Goal: Task Accomplishment & Management: Manage account settings

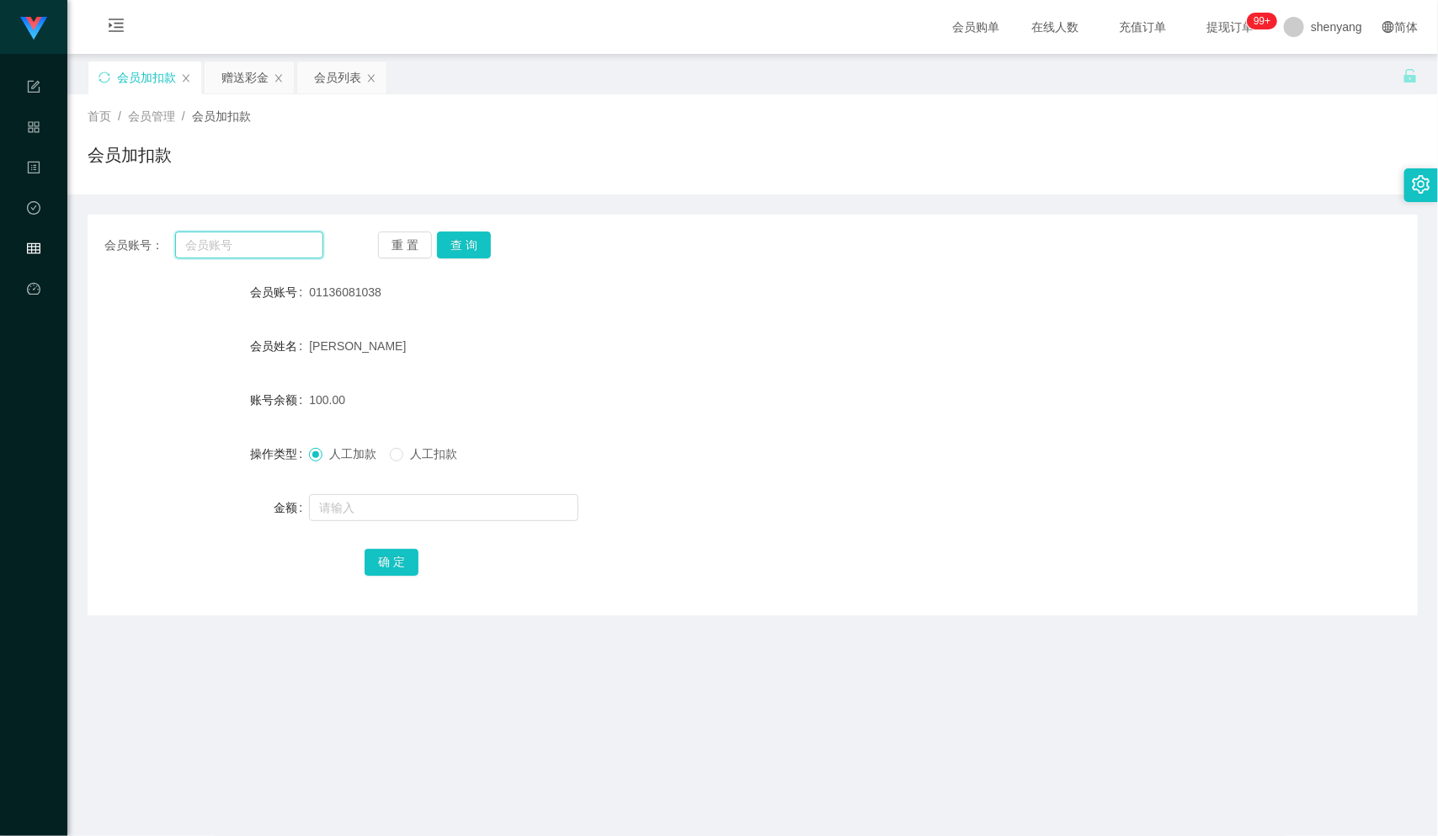
scroll to position [1, 0]
click at [200, 243] on input "text" at bounding box center [249, 244] width 148 height 27
paste input "munfei012"
type input "munfei012"
click at [468, 235] on button "查 询" at bounding box center [464, 244] width 54 height 27
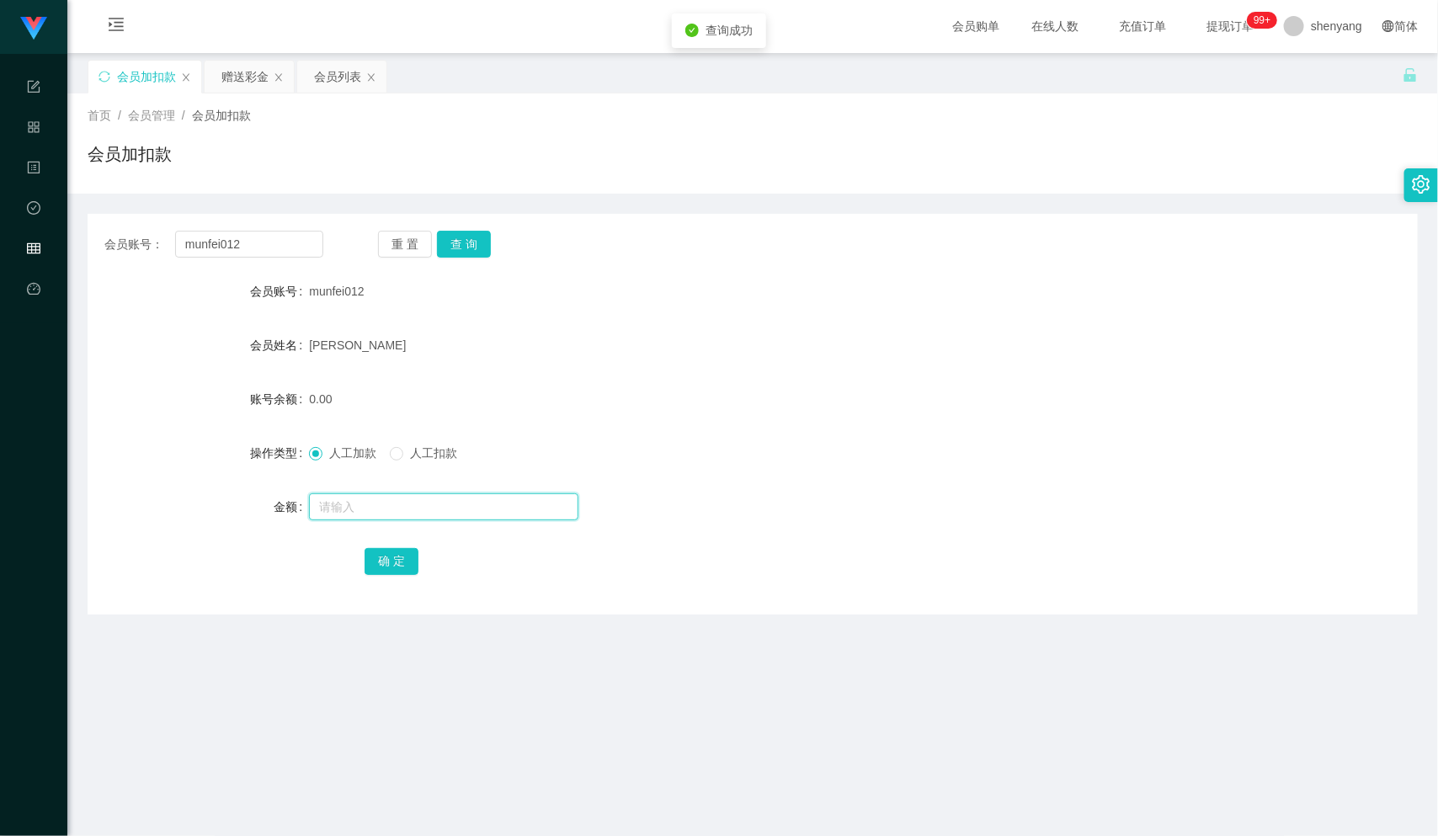
click at [409, 510] on input "text" at bounding box center [443, 506] width 269 height 27
type input "100"
click at [384, 566] on button "确 定" at bounding box center [392, 561] width 54 height 27
drag, startPoint x: 240, startPoint y: 246, endPoint x: 135, endPoint y: 258, distance: 105.9
click at [135, 258] on div "会员账号： munfei012 重 置 查 询 会员账号 munfei012 会员姓名 MUN FEI 账号余额 100.00 操作类型 人工加款 人工扣款 …" at bounding box center [753, 414] width 1330 height 401
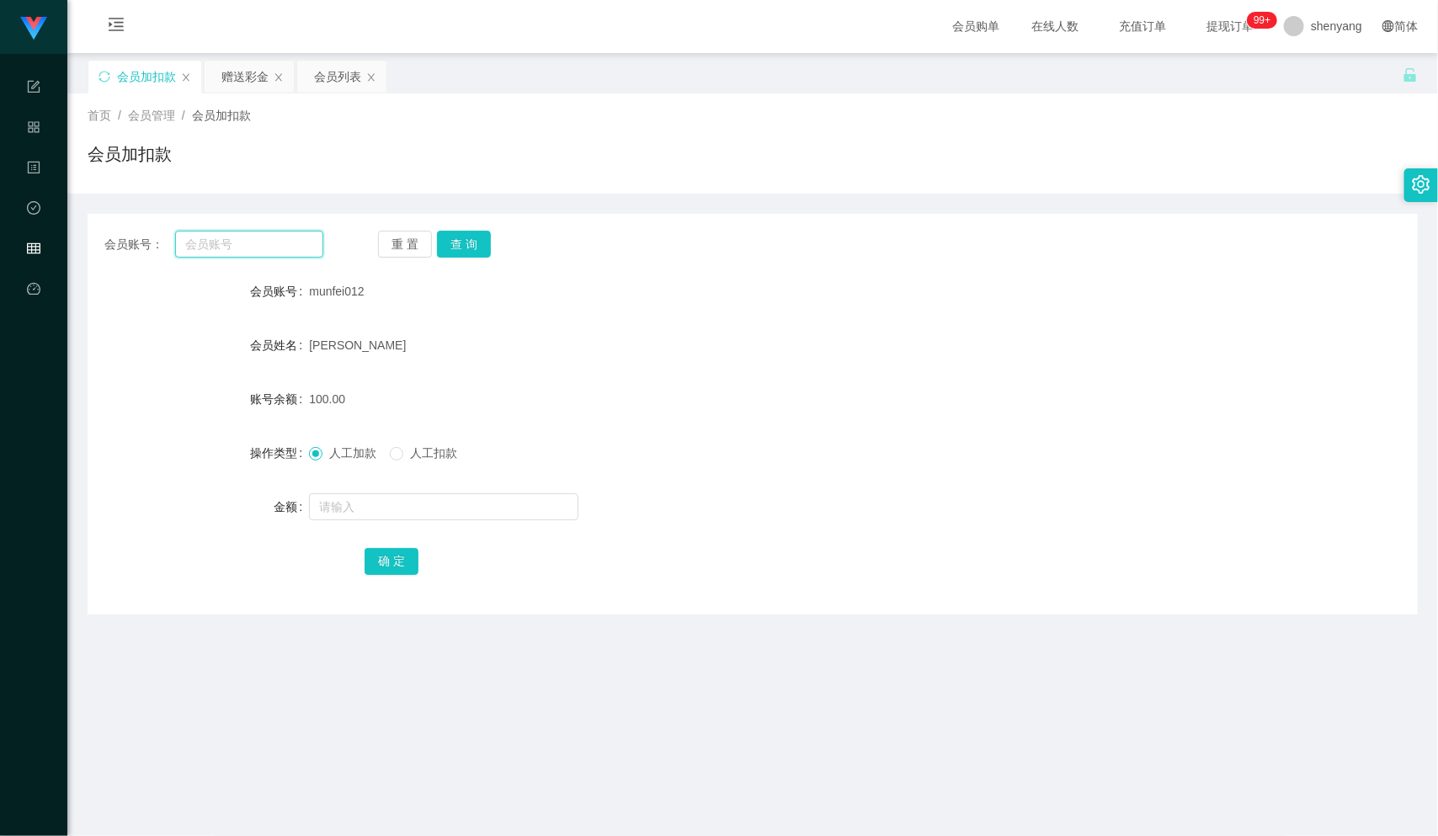
click at [258, 248] on input "text" at bounding box center [249, 244] width 148 height 27
paste input "desmondyeo"
type input "desmondyeo"
click at [472, 231] on button "查 询" at bounding box center [464, 244] width 54 height 27
click at [362, 505] on input "text" at bounding box center [443, 506] width 269 height 27
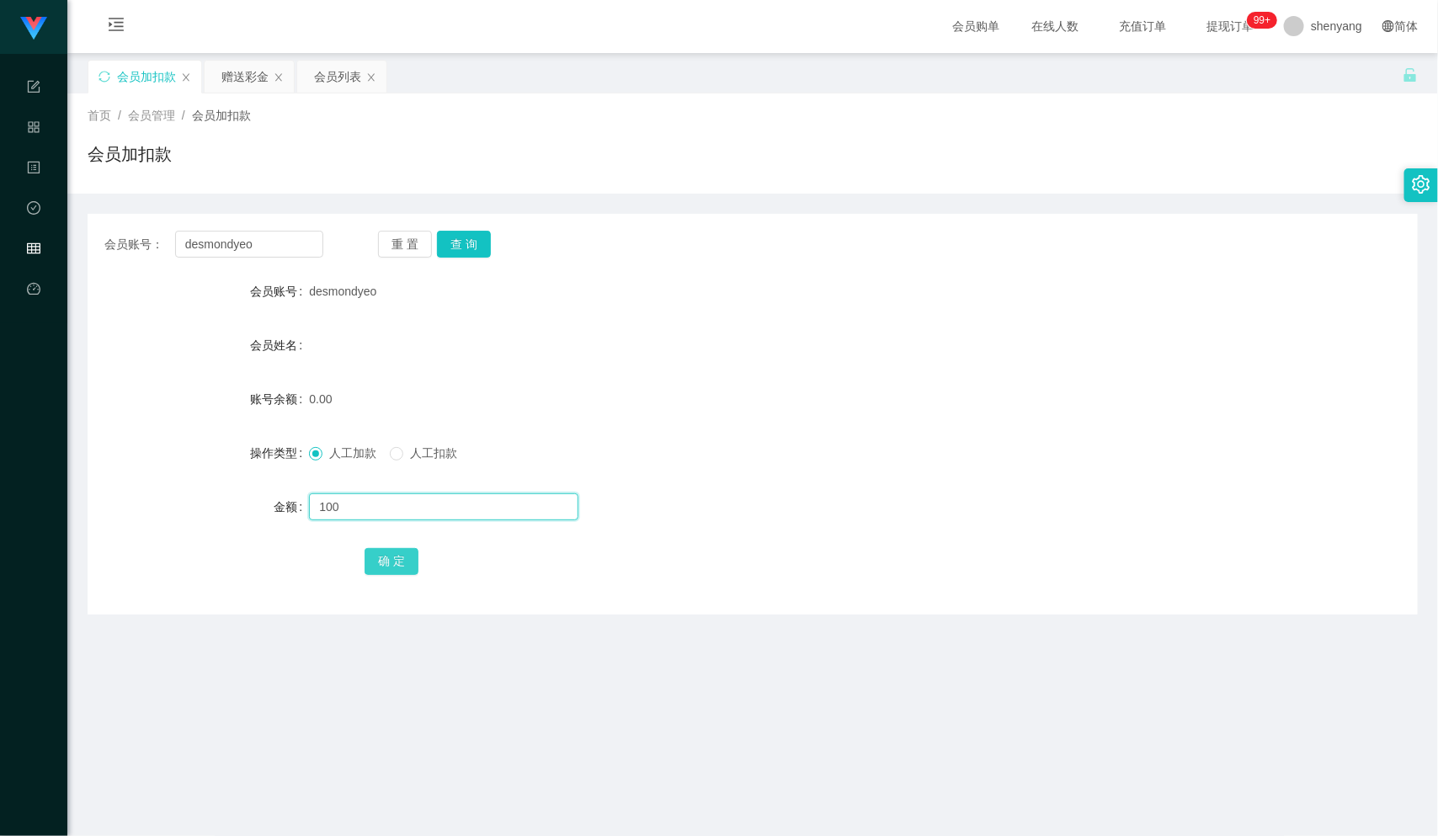
type input "100"
click at [387, 556] on button "确 定" at bounding box center [392, 561] width 54 height 27
click at [337, 63] on div "会员列表" at bounding box center [337, 77] width 47 height 32
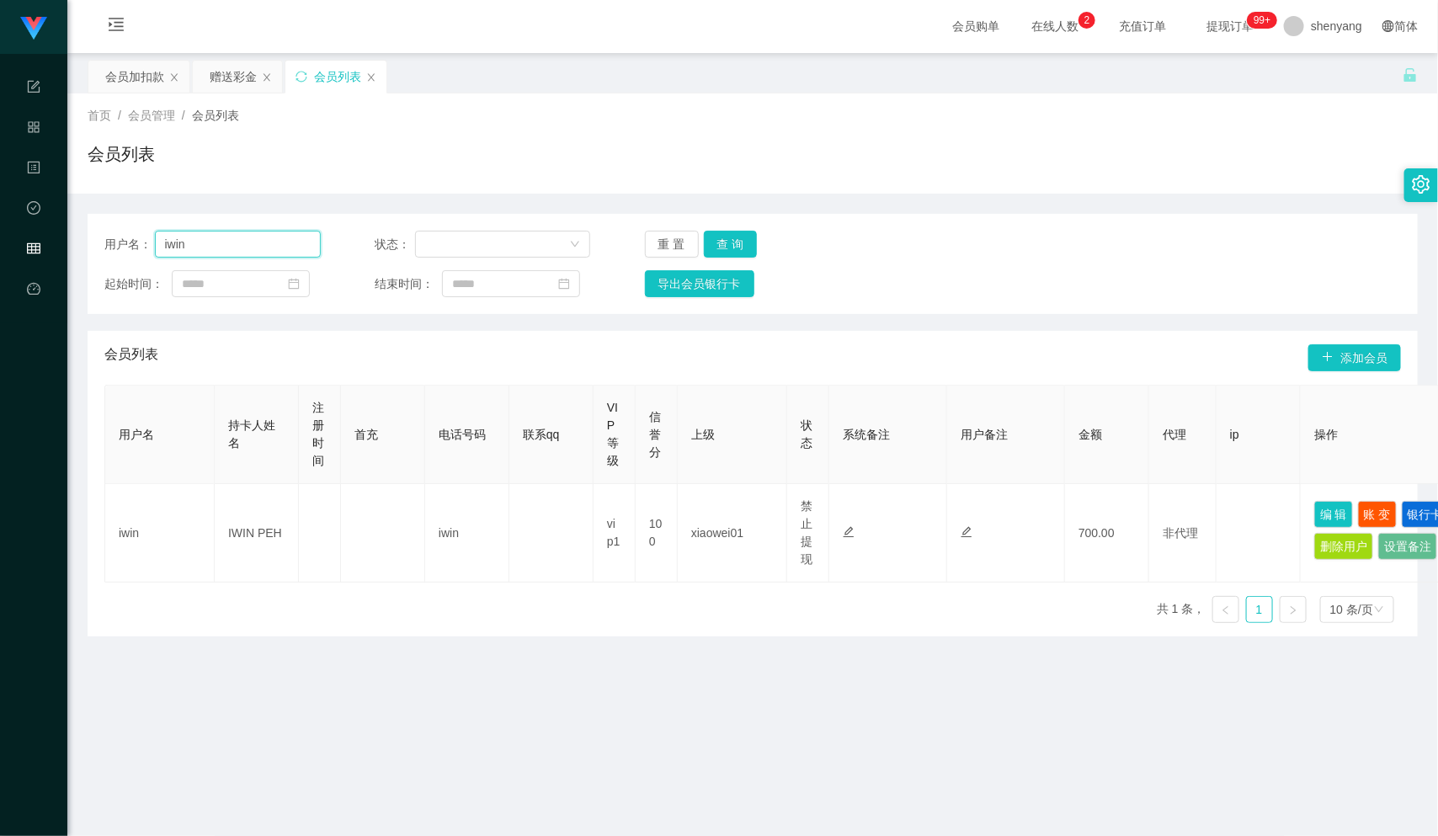
click at [236, 246] on input "iwin" at bounding box center [238, 244] width 166 height 27
drag, startPoint x: 215, startPoint y: 246, endPoint x: 139, endPoint y: 248, distance: 75.8
click at [139, 248] on div "用户名： [PERSON_NAME]" at bounding box center [212, 244] width 216 height 27
paste input "Kelvin7878"
type input "Kelvin7878"
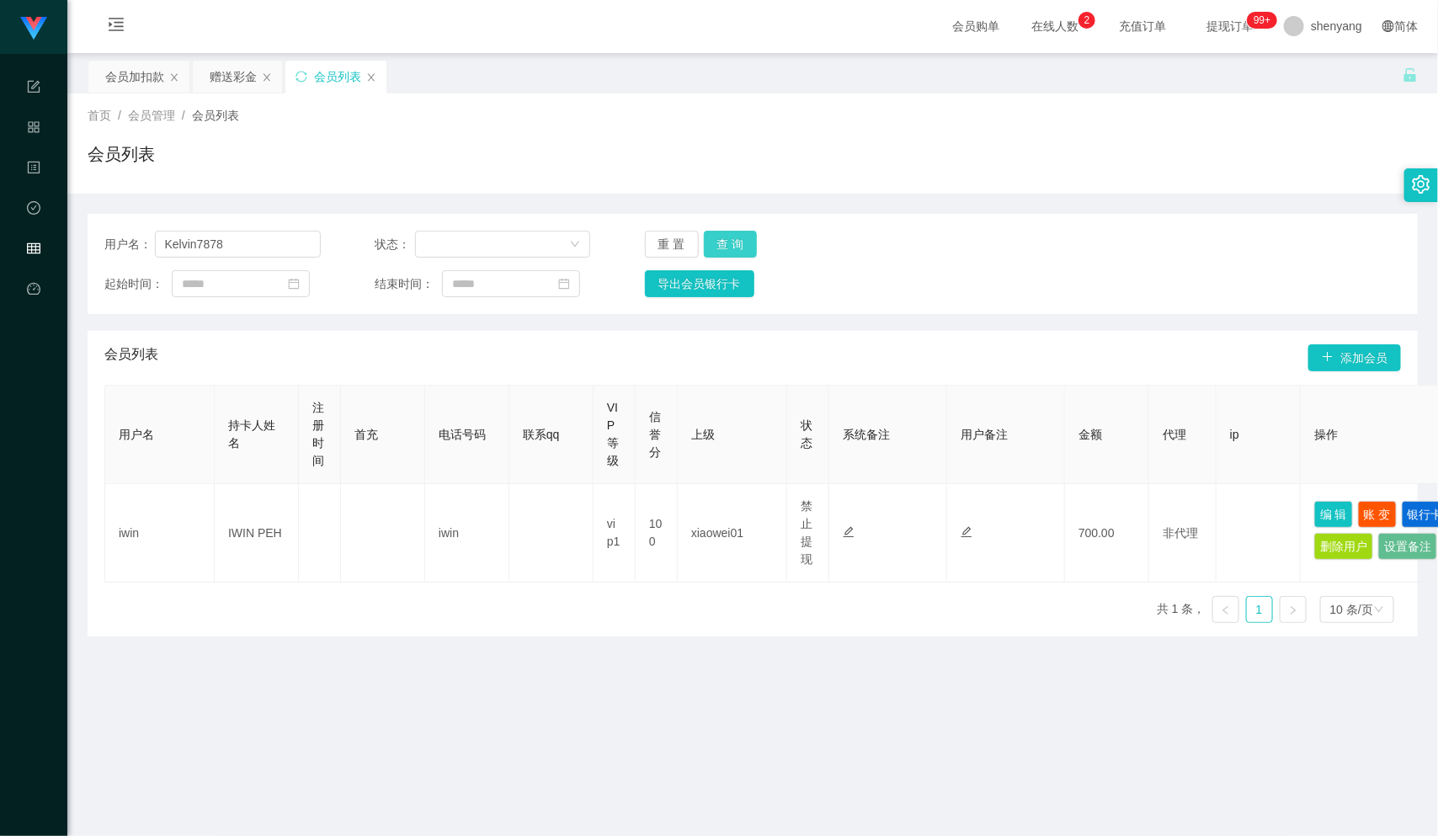
click at [716, 233] on button "查 询" at bounding box center [731, 244] width 54 height 27
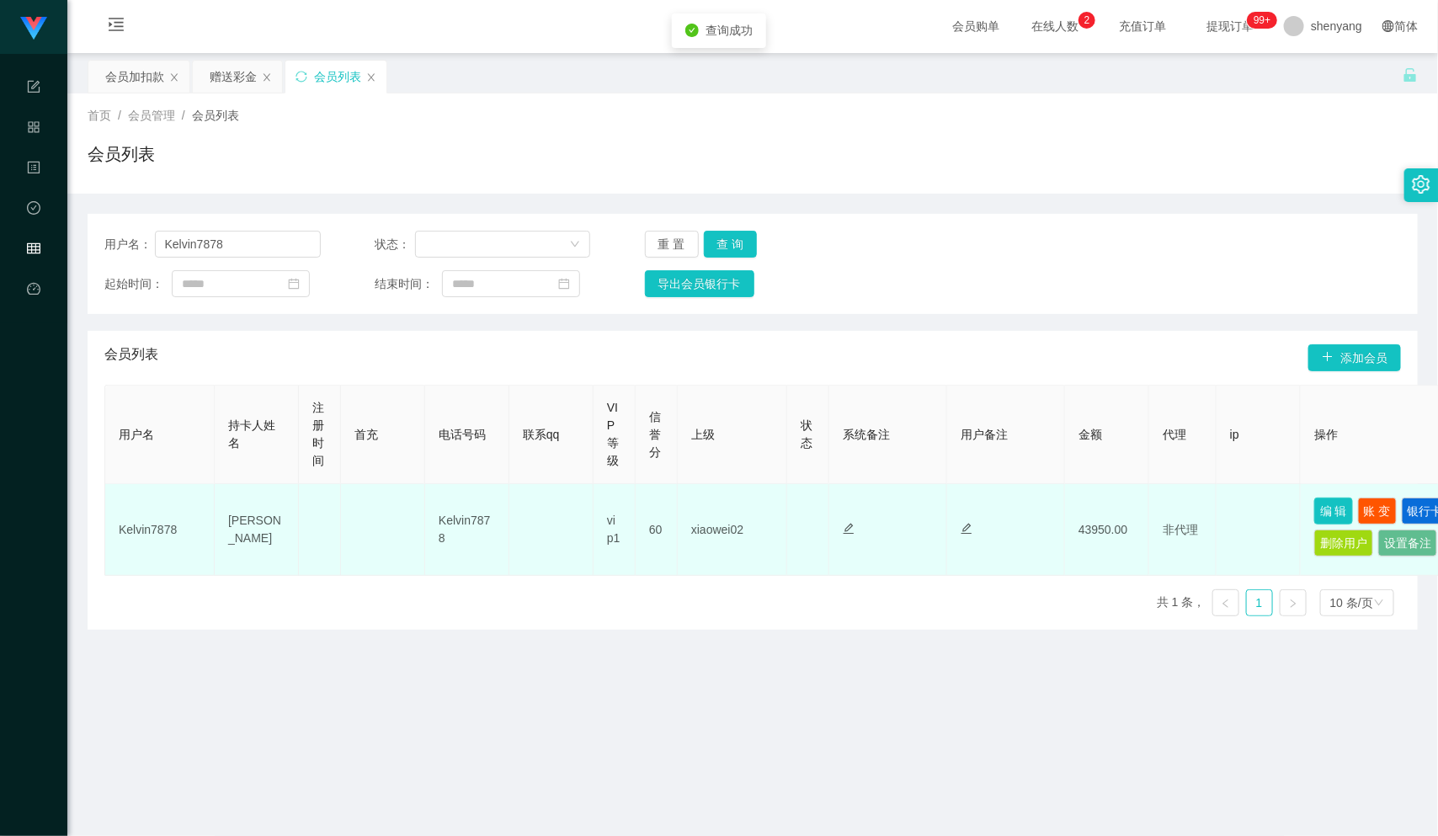
click at [1340, 503] on button "编 辑" at bounding box center [1333, 511] width 39 height 27
type input "Kelvin7878"
type input "[PERSON_NAME]"
type input "60"
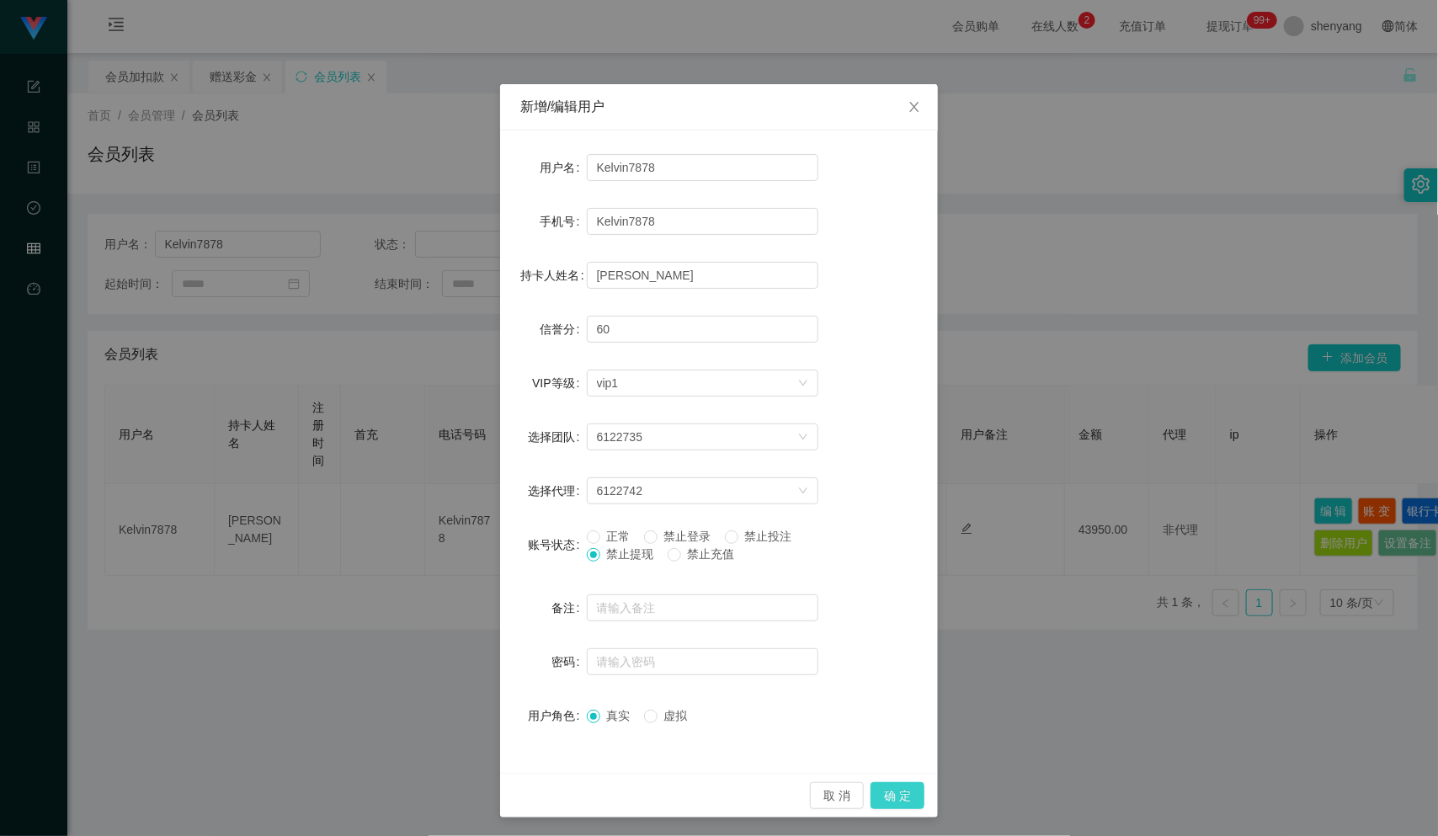
click at [894, 798] on button "确 定" at bounding box center [898, 795] width 54 height 27
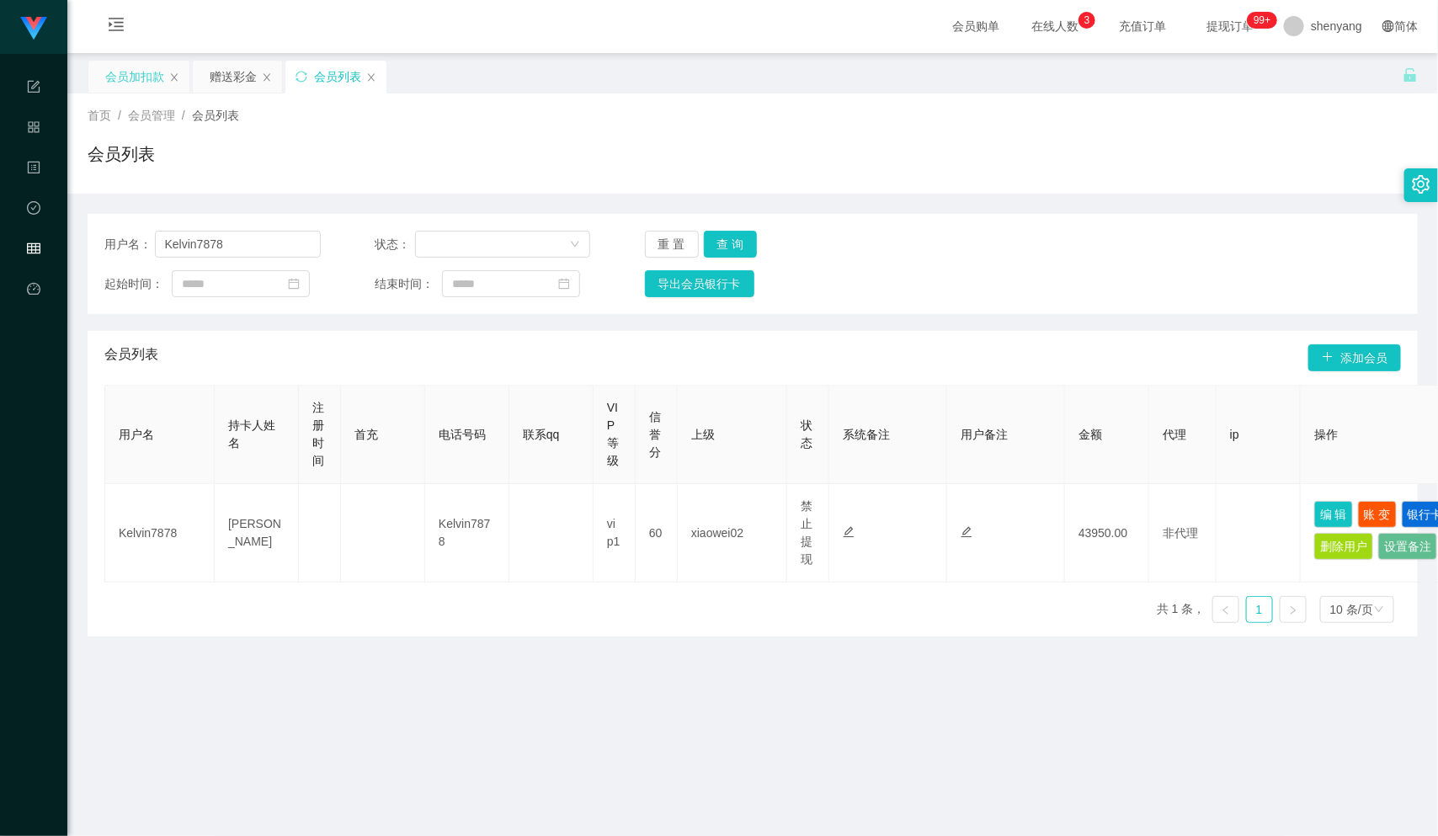
click at [134, 67] on div "会员加扣款" at bounding box center [134, 77] width 59 height 32
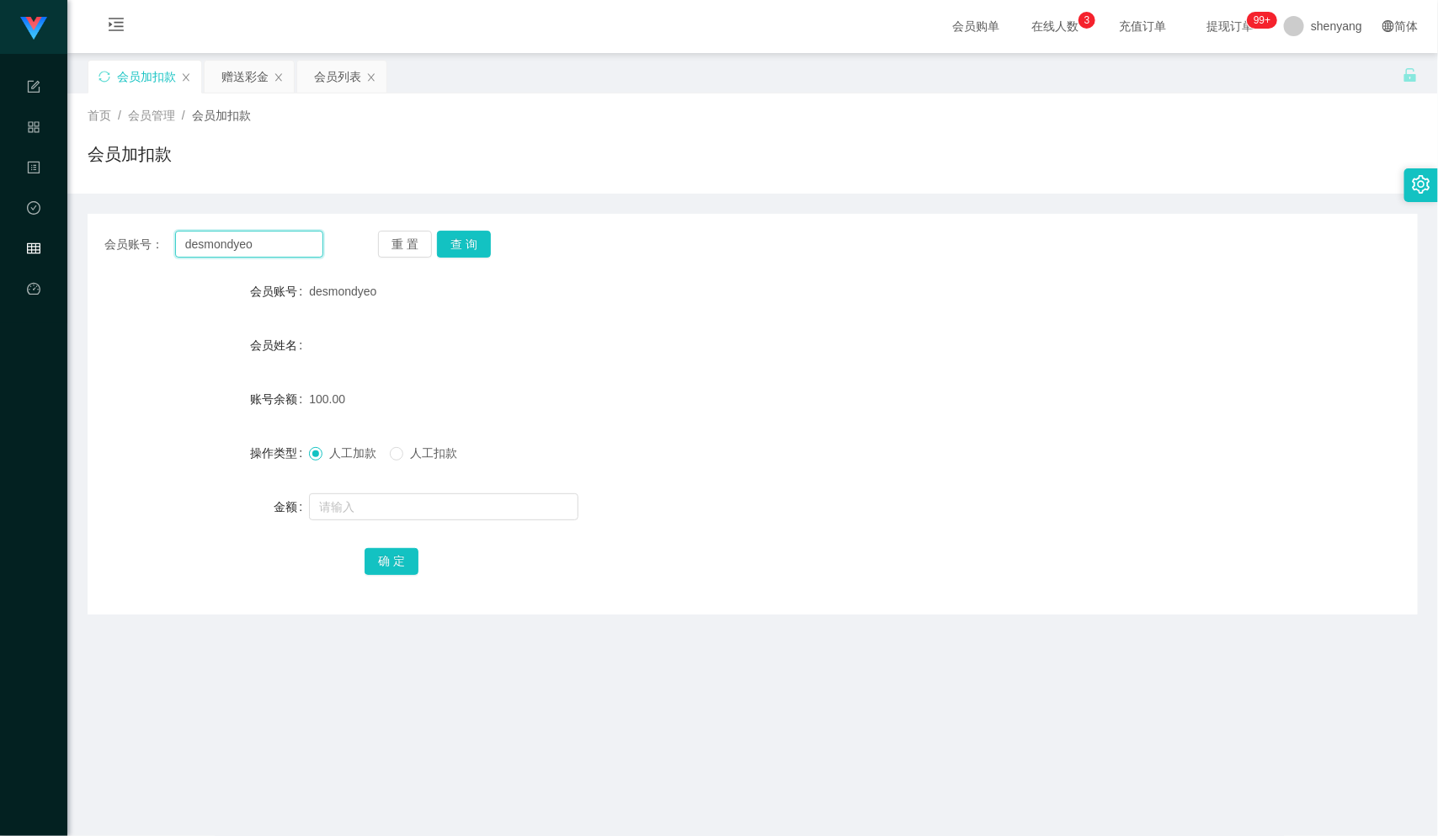
drag, startPoint x: 259, startPoint y: 238, endPoint x: 89, endPoint y: 260, distance: 170.7
click at [77, 251] on main "关闭左侧 关闭右侧 关闭其它 刷新页面 会员加扣款 赠送彩金 会员列表 首页 / 会员管理 / 会员加扣款 / 会员加扣款 会员账号： [PERSON_NAM…" at bounding box center [752, 532] width 1371 height 958
click at [352, 74] on div "会员列表" at bounding box center [337, 77] width 47 height 32
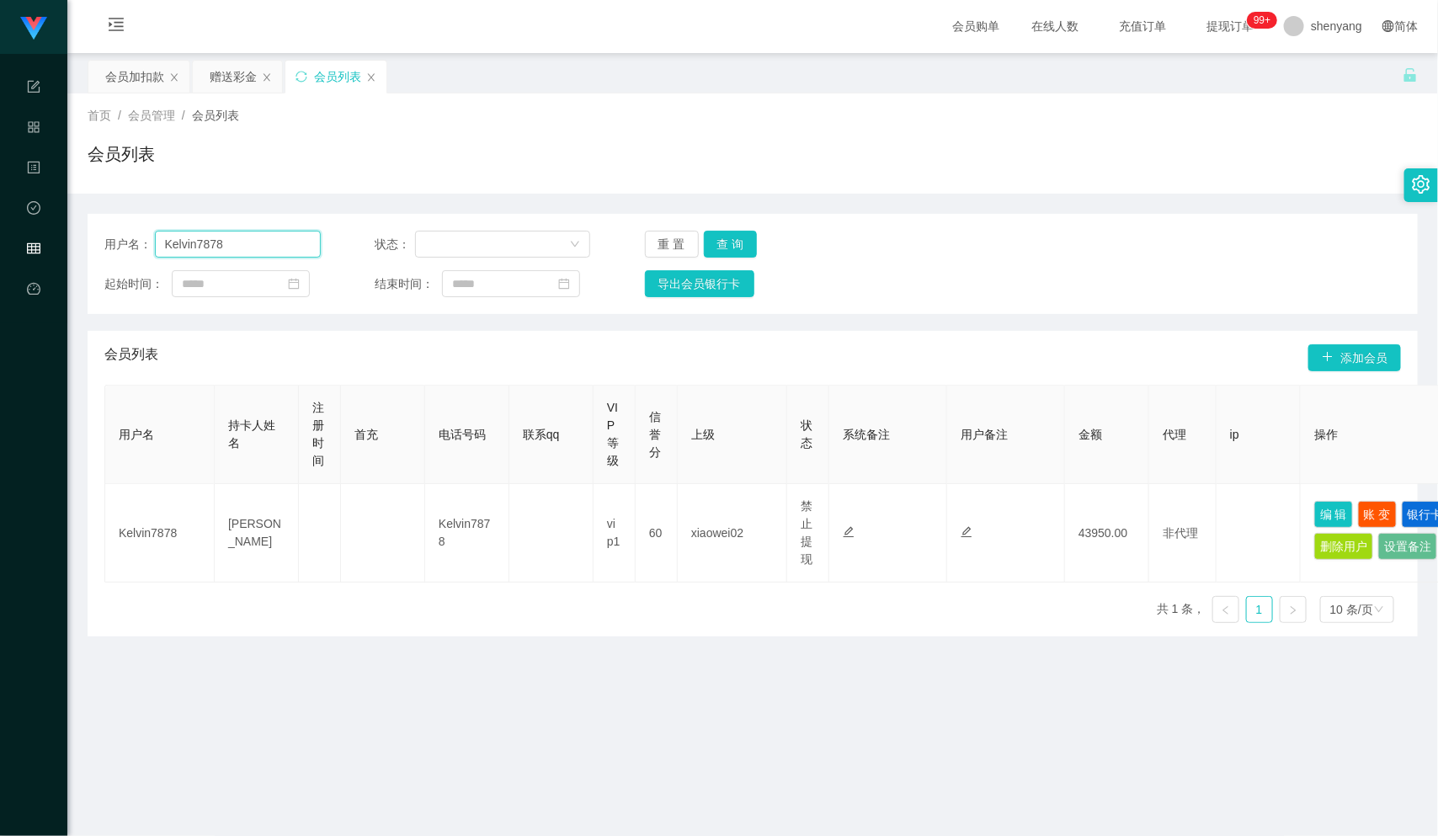
drag, startPoint x: 223, startPoint y: 243, endPoint x: 140, endPoint y: 246, distance: 83.4
click at [140, 246] on div "用户名： Kelvin7878" at bounding box center [212, 244] width 216 height 27
paste input "chunsiang1010"
type input "chunsiang1010"
click at [728, 236] on button "查 询" at bounding box center [731, 244] width 54 height 27
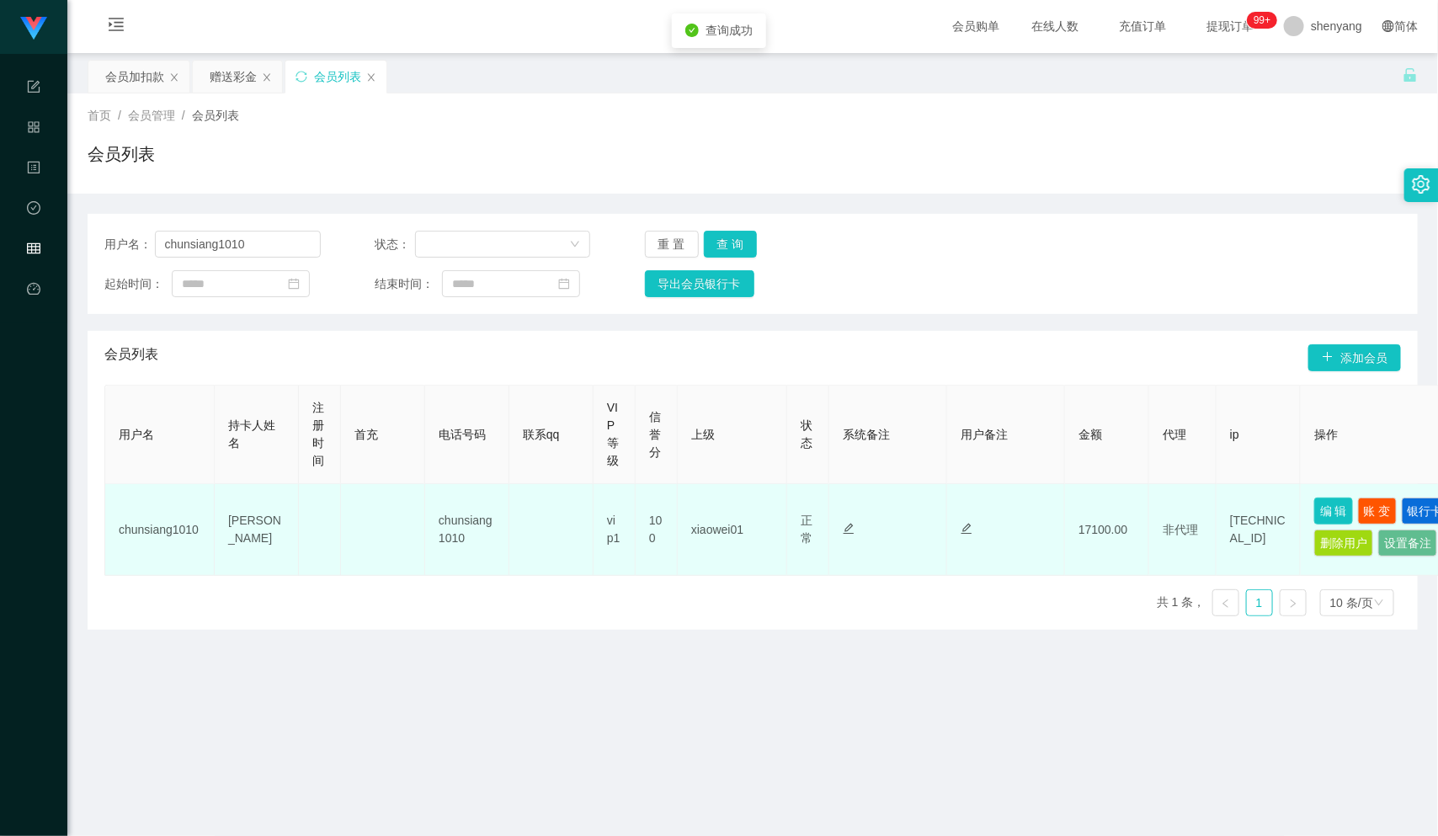
click at [1330, 513] on button "编 辑" at bounding box center [1333, 511] width 39 height 27
type input "chunsiang1010"
type input "[PERSON_NAME]"
type input "100"
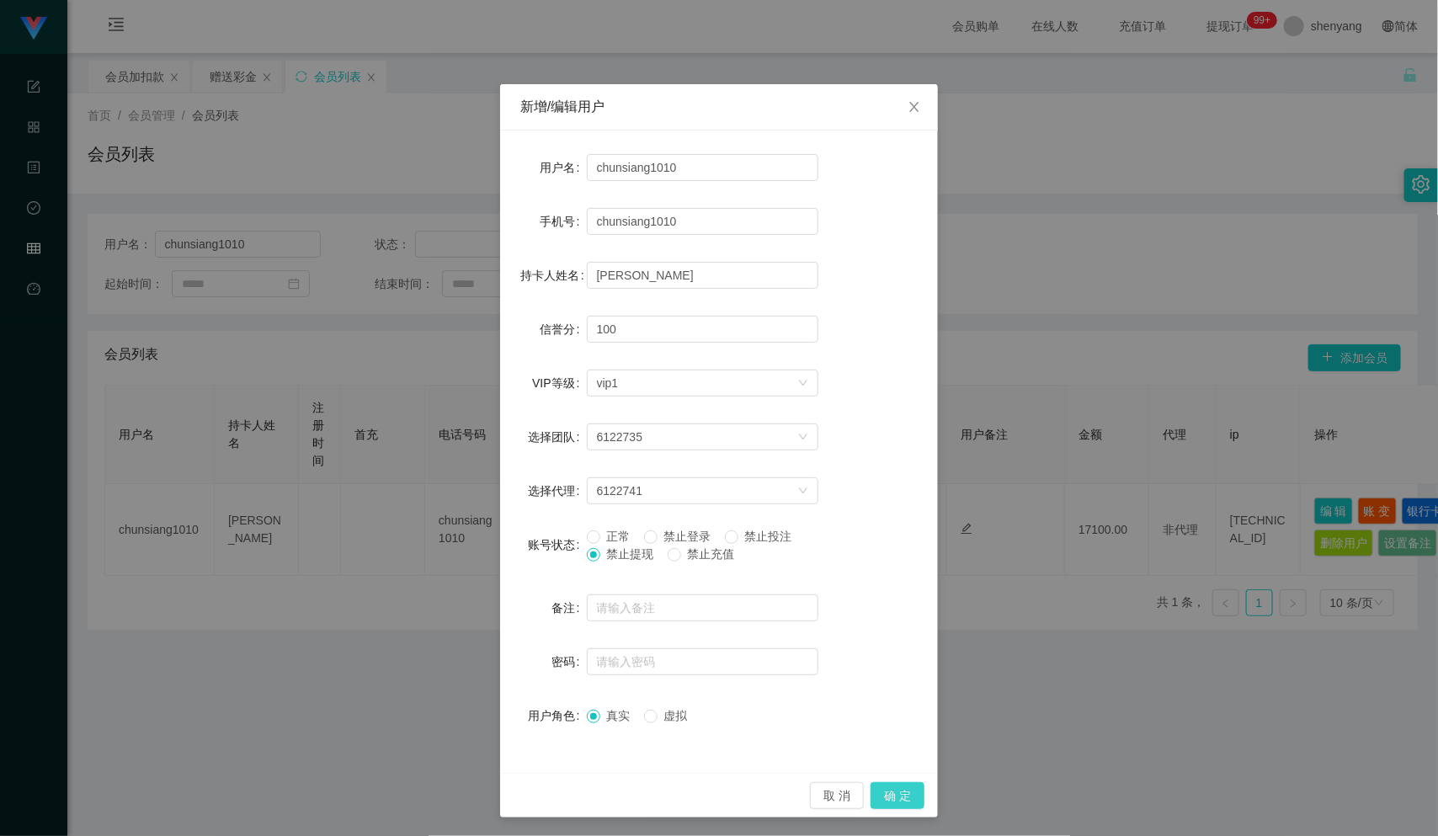
click at [888, 797] on button "确 定" at bounding box center [898, 795] width 54 height 27
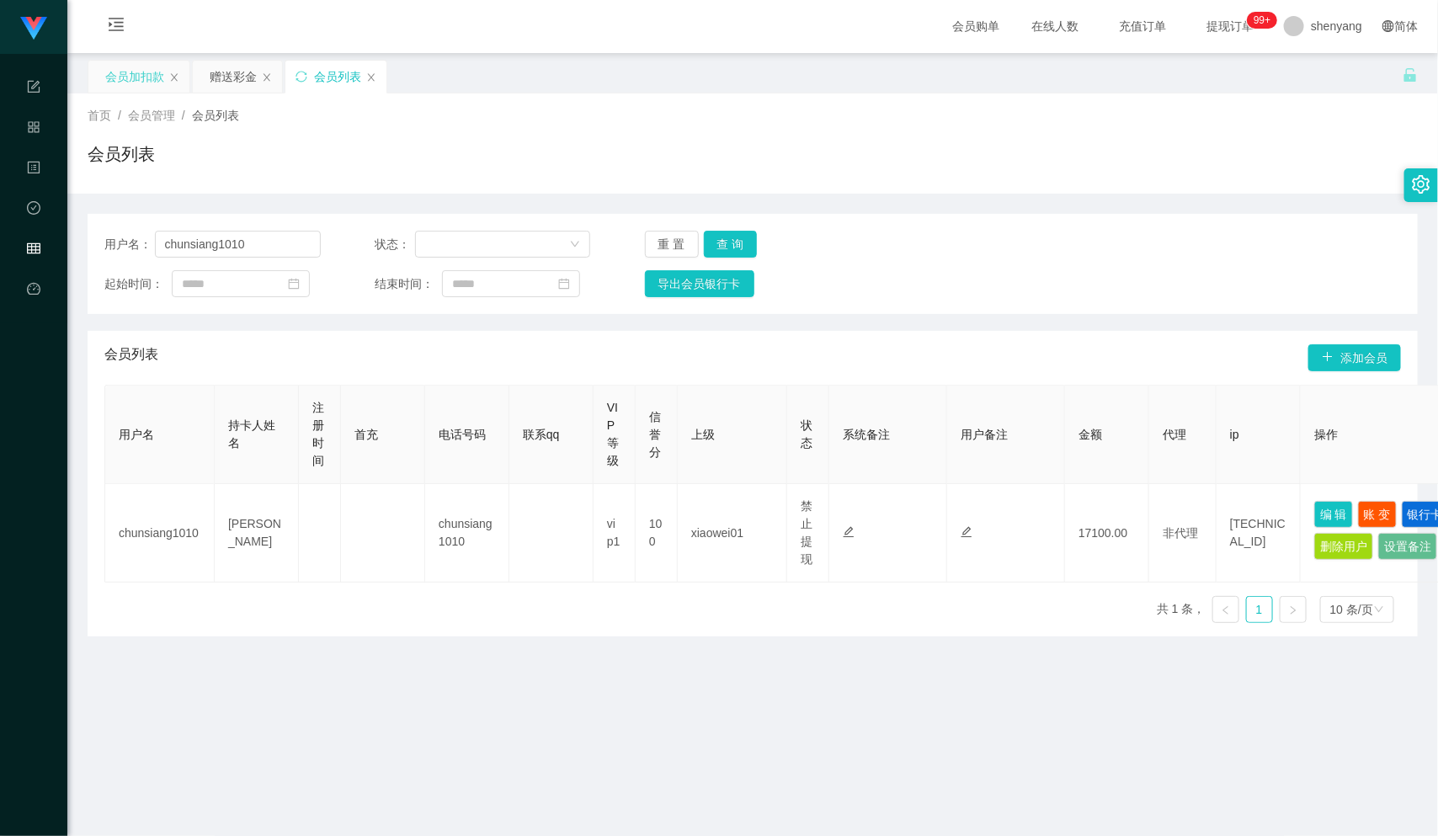
click at [119, 67] on div "会员加扣款" at bounding box center [134, 77] width 59 height 32
